Goal: Check status: Check status

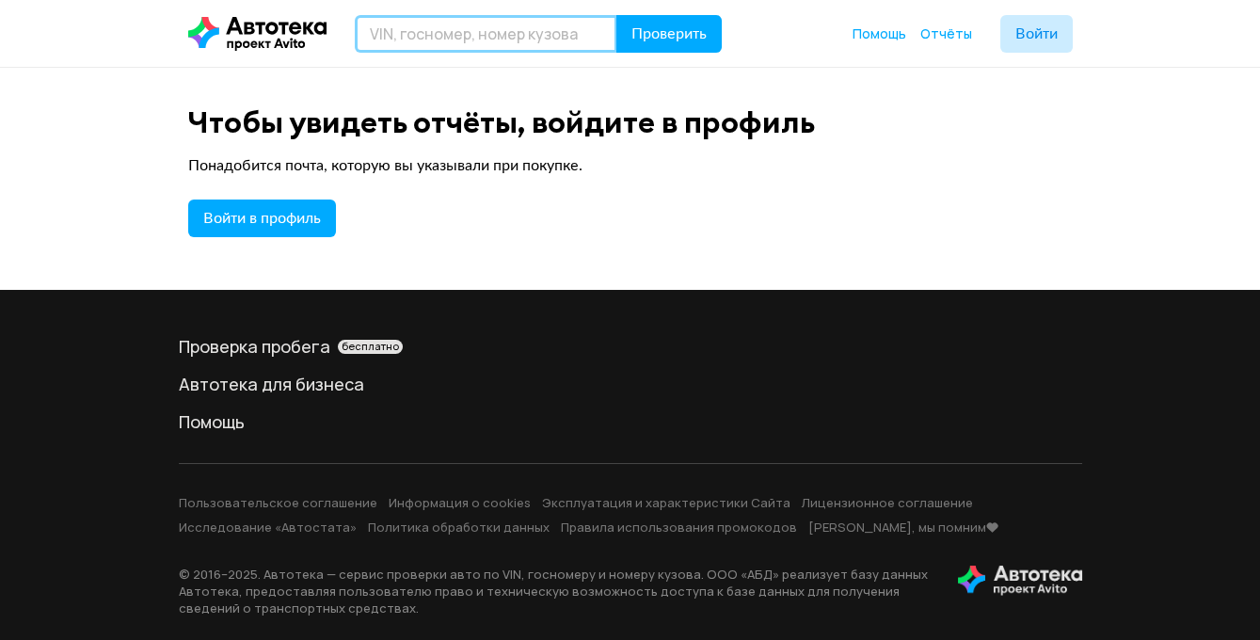
paste input "М423КВ125"
type input "М423КВ125"
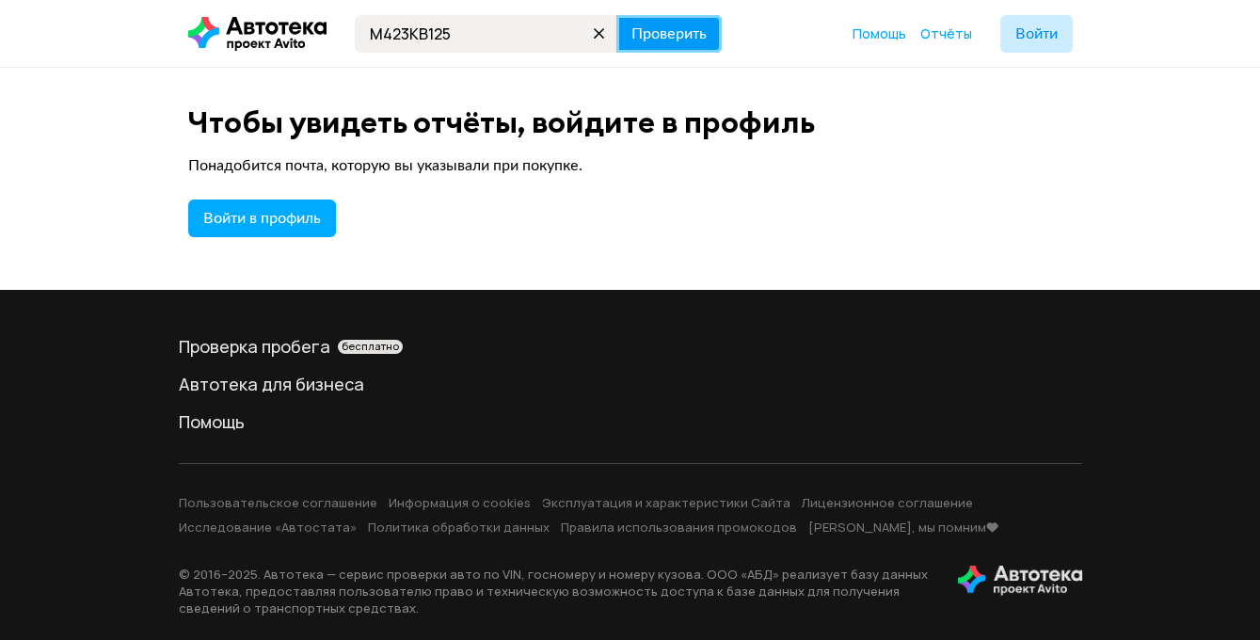
click at [670, 34] on span "Проверить" at bounding box center [668, 33] width 75 height 15
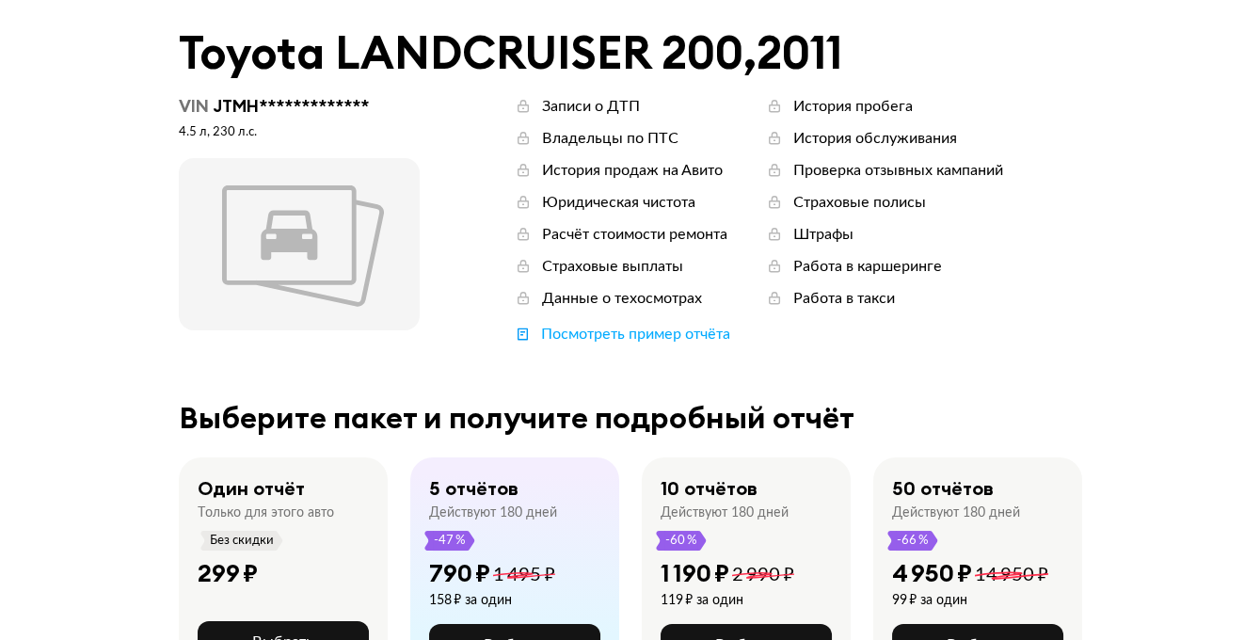
scroll to position [85, 0]
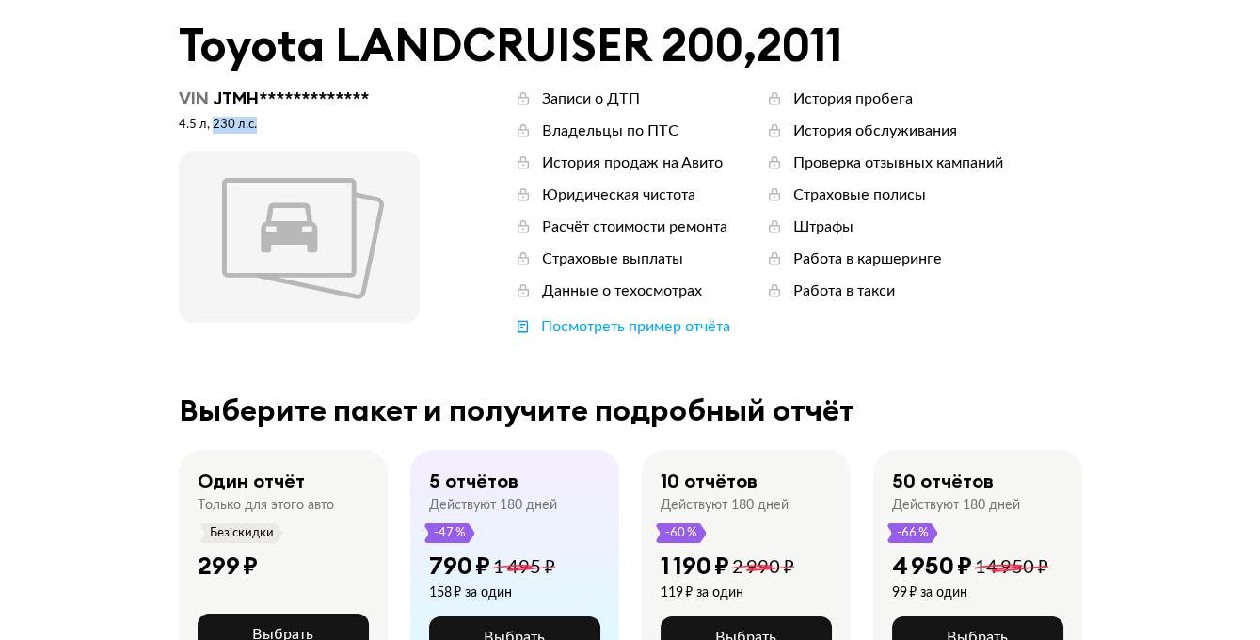
drag, startPoint x: 213, startPoint y: 122, endPoint x: 261, endPoint y: 122, distance: 48.0
click at [261, 122] on div "4.5 л, 230 л.c." at bounding box center [299, 125] width 241 height 17
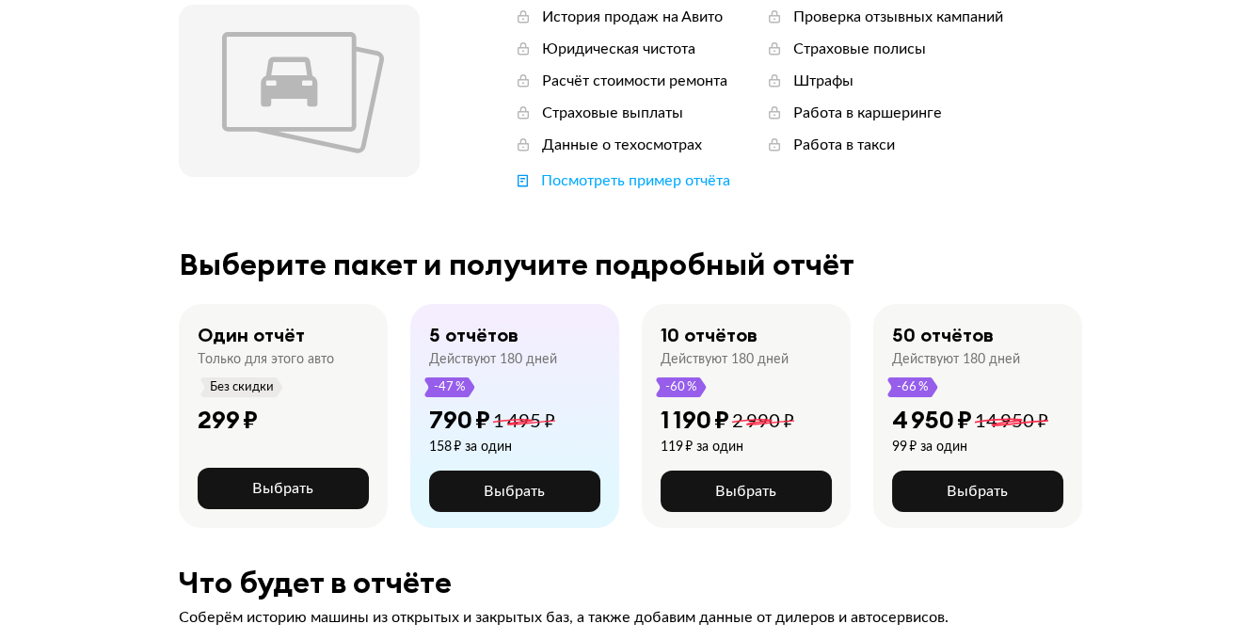
scroll to position [0, 0]
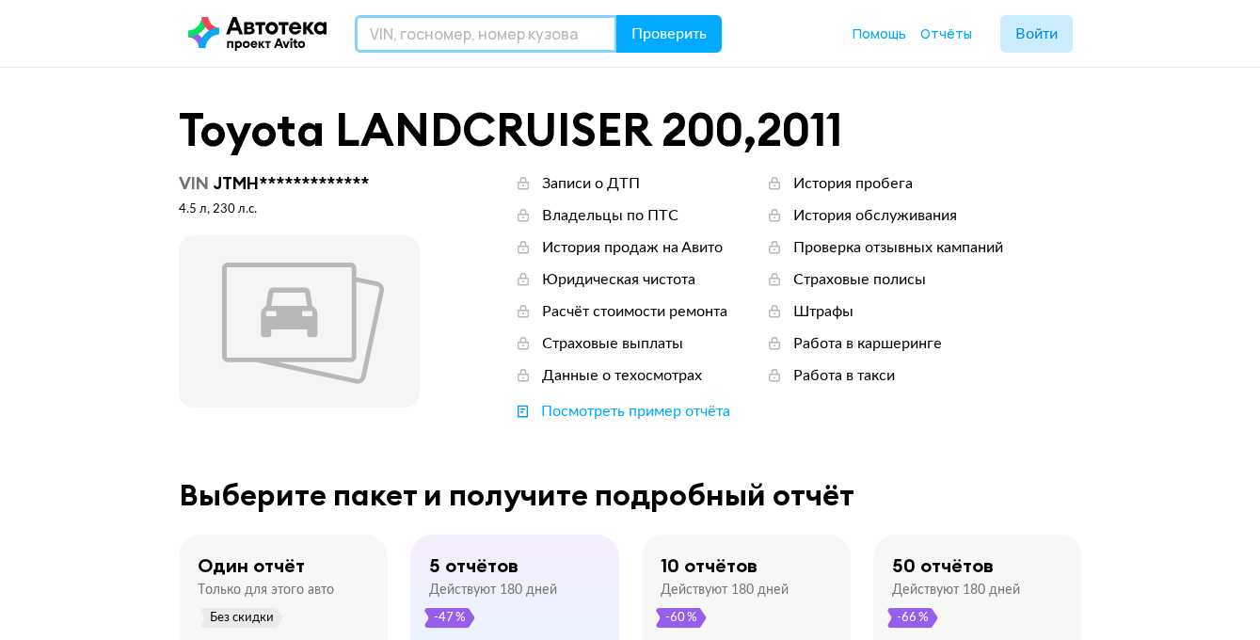
click at [430, 35] on input "text" at bounding box center [486, 34] width 263 height 38
paste input "[US_VEHICLE_IDENTIFICATION_NUMBER]"
type input "[US_VEHICLE_IDENTIFICATION_NUMBER]"
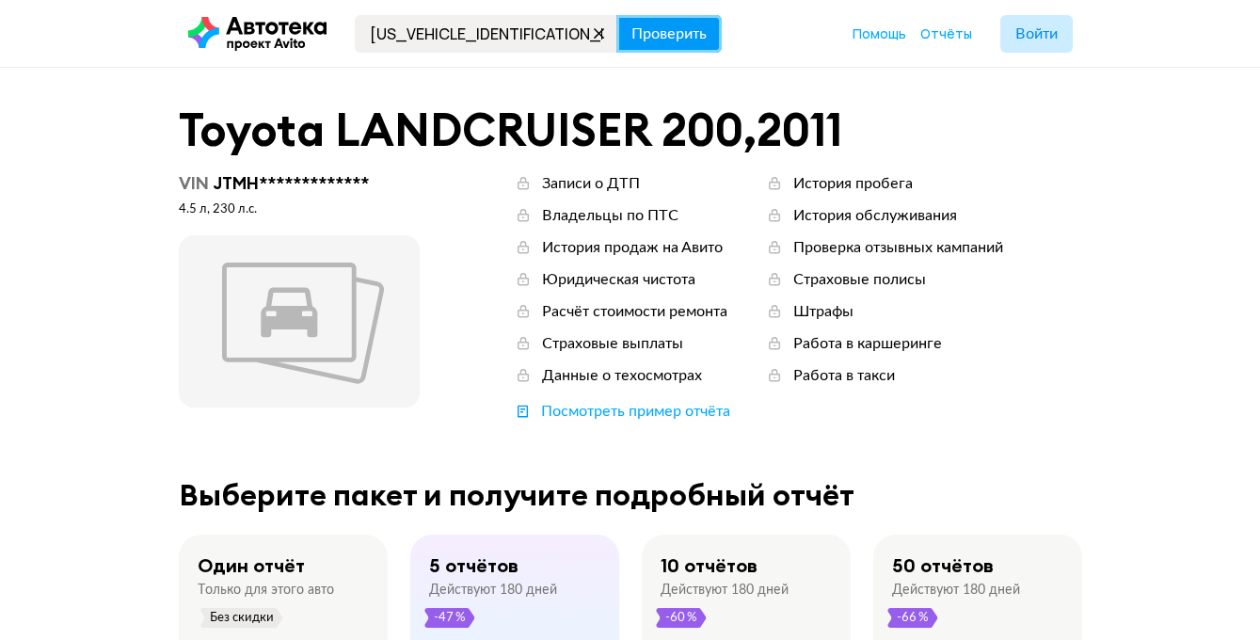
click at [651, 26] on span "Проверить" at bounding box center [668, 33] width 75 height 15
